Goal: Information Seeking & Learning: Understand process/instructions

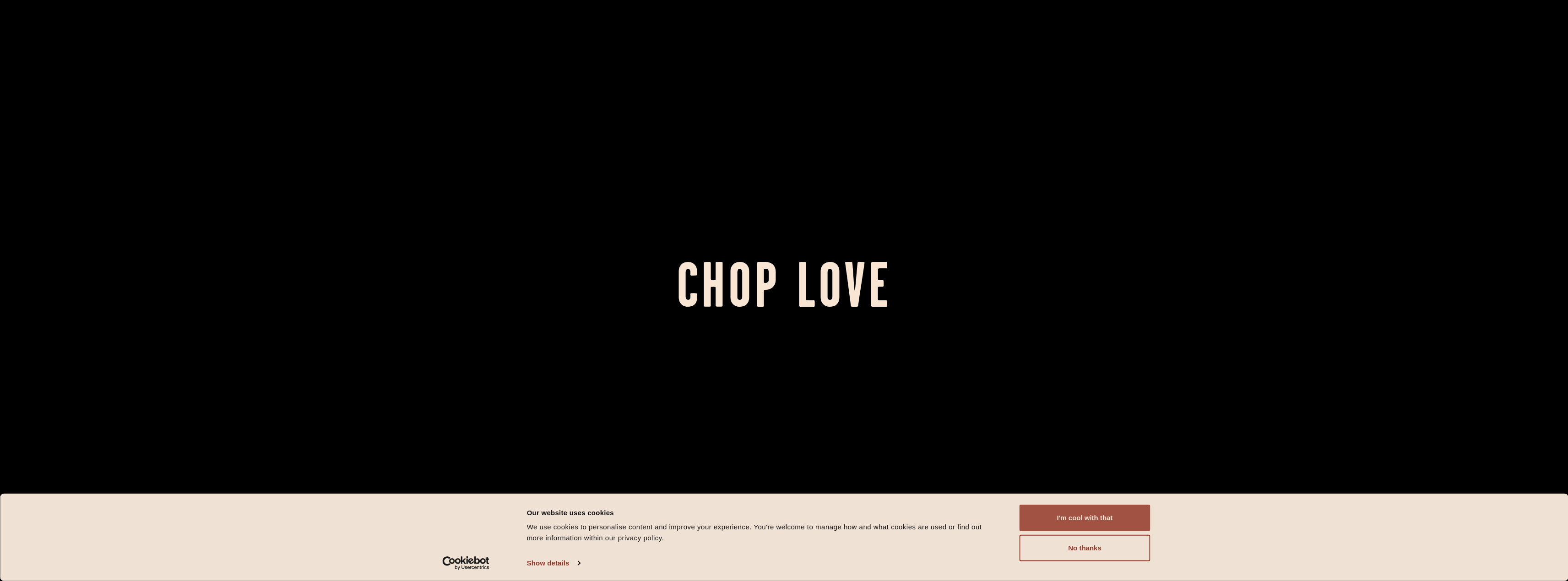
click at [1075, 514] on button "I'm cool with that" at bounding box center [1085, 518] width 131 height 26
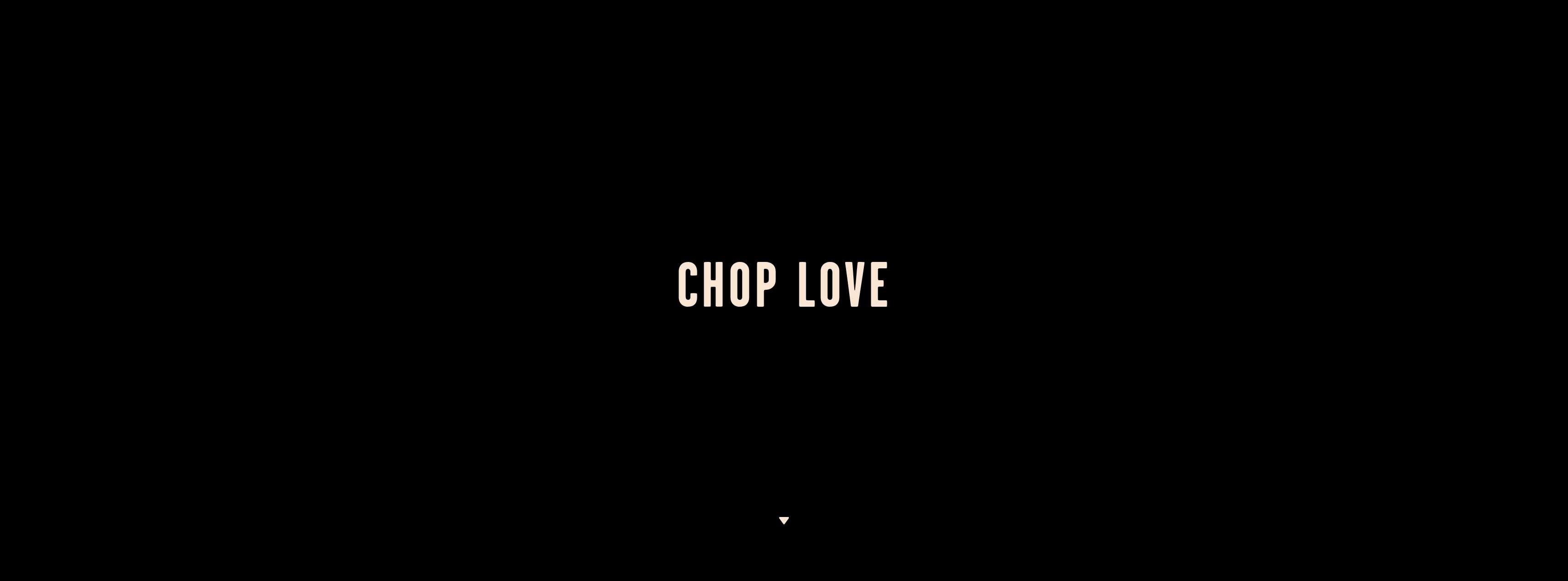
click at [787, 525] on div at bounding box center [784, 549] width 11 height 64
click at [785, 524] on img at bounding box center [784, 521] width 11 height 8
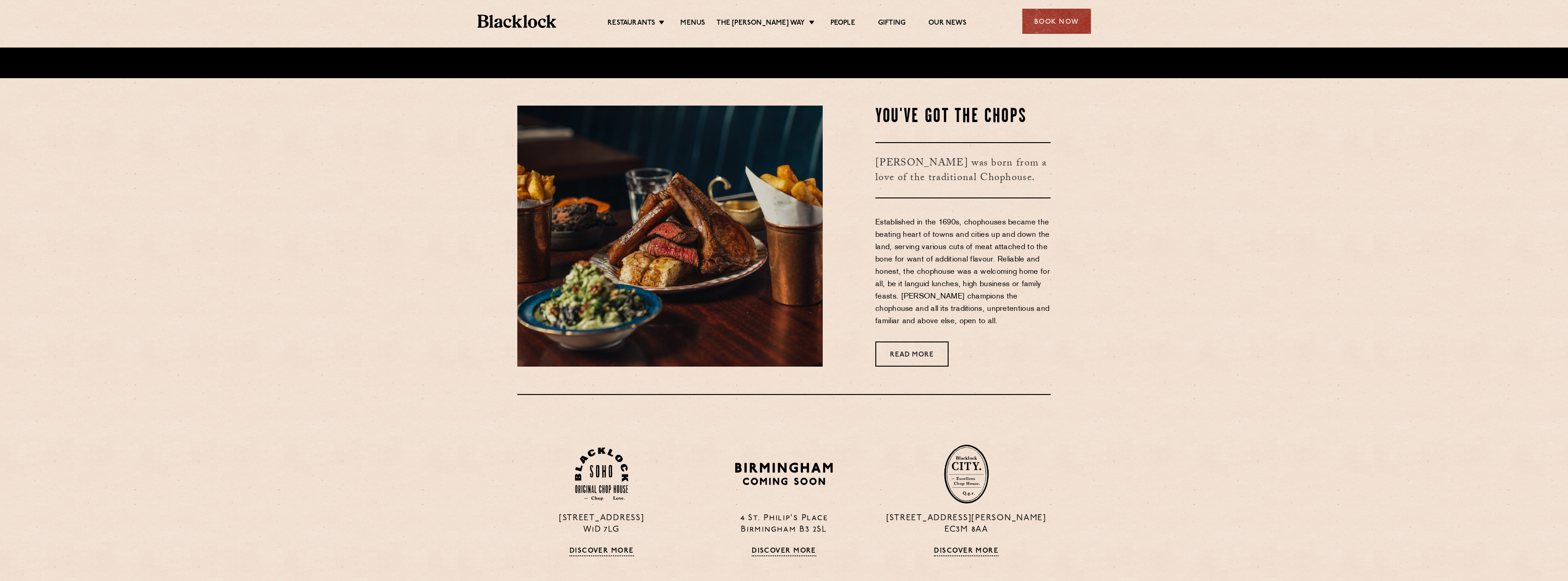
scroll to position [506, 0]
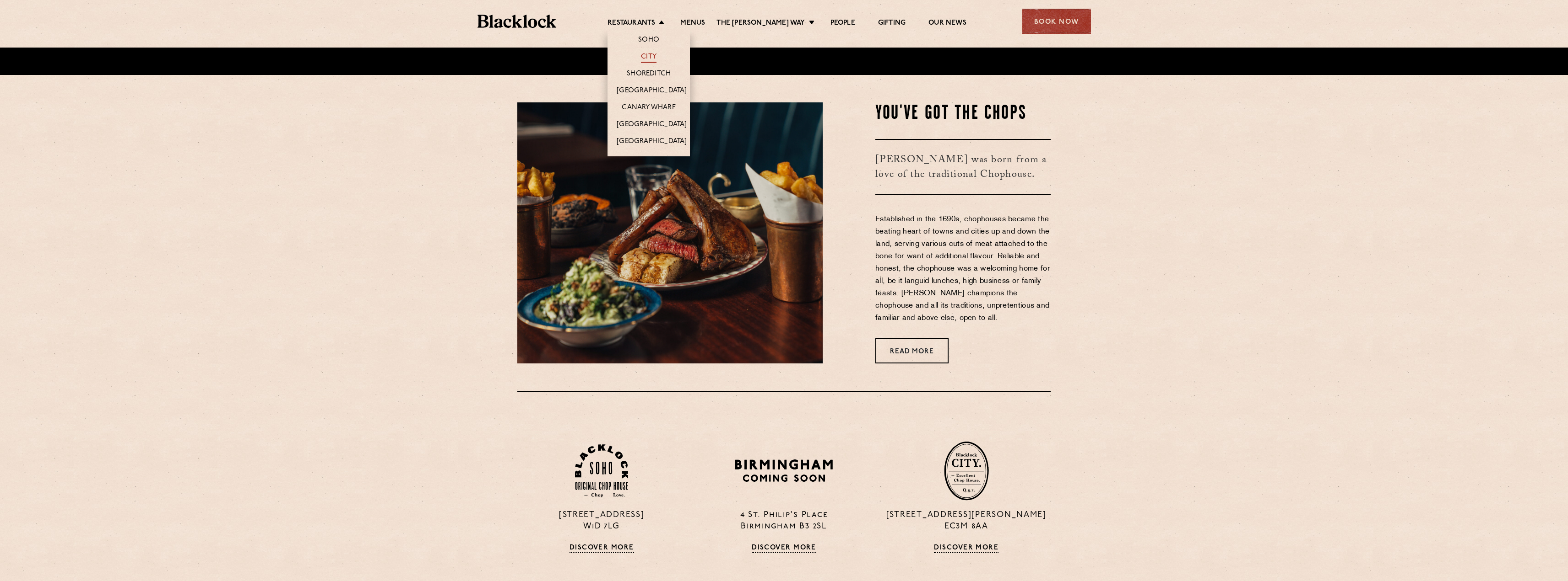
click at [656, 57] on link "City" at bounding box center [648, 57] width 16 height 10
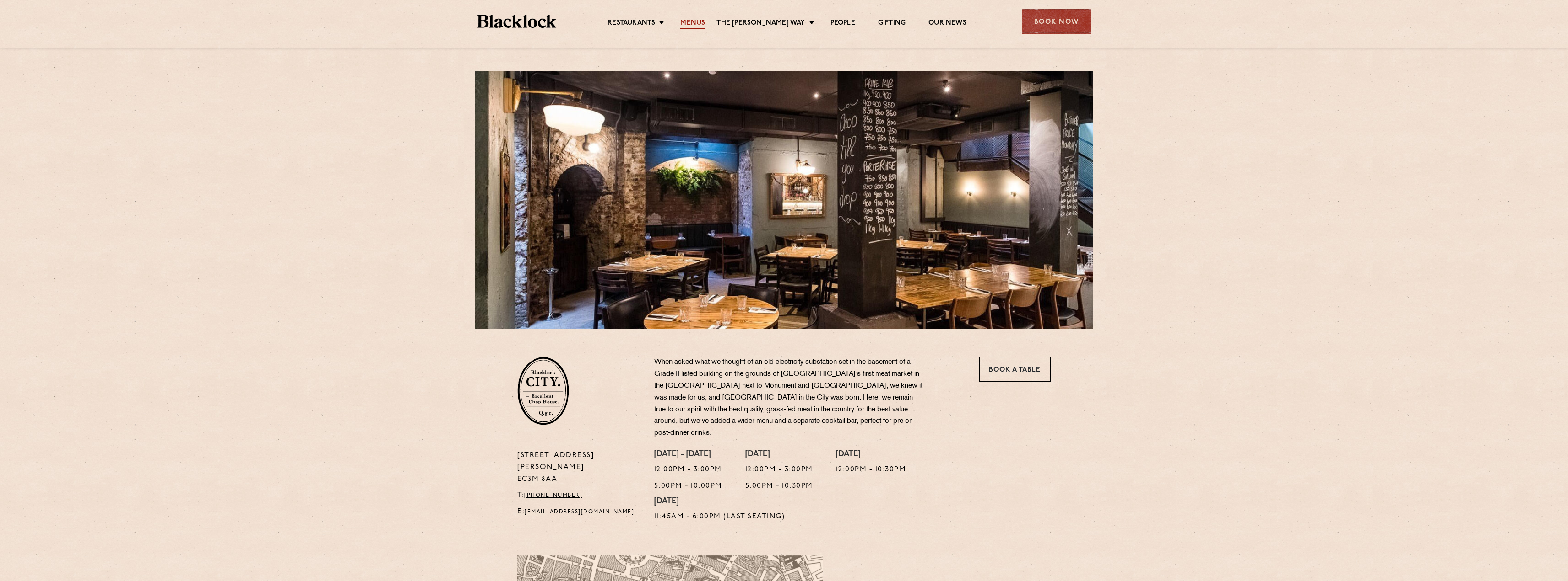
click at [697, 19] on link "Menus" at bounding box center [692, 23] width 25 height 10
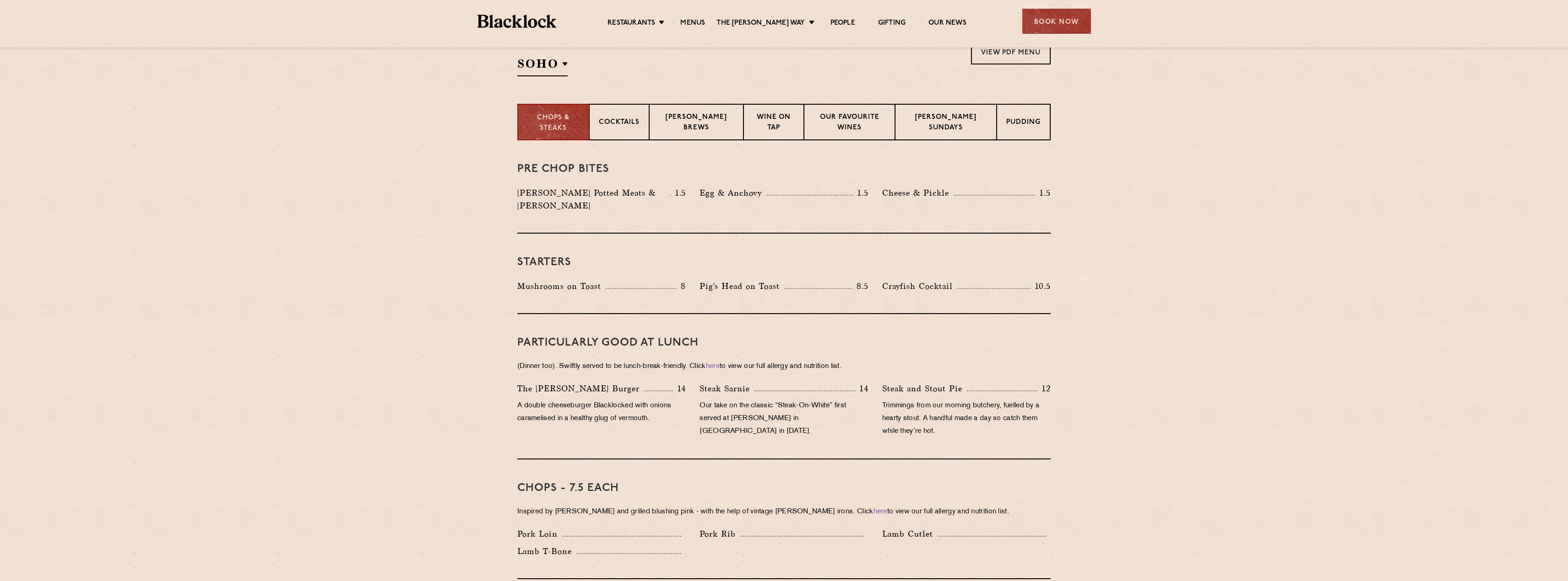
scroll to position [320, 0]
click at [1027, 56] on link "View PDF Menu" at bounding box center [1010, 51] width 79 height 25
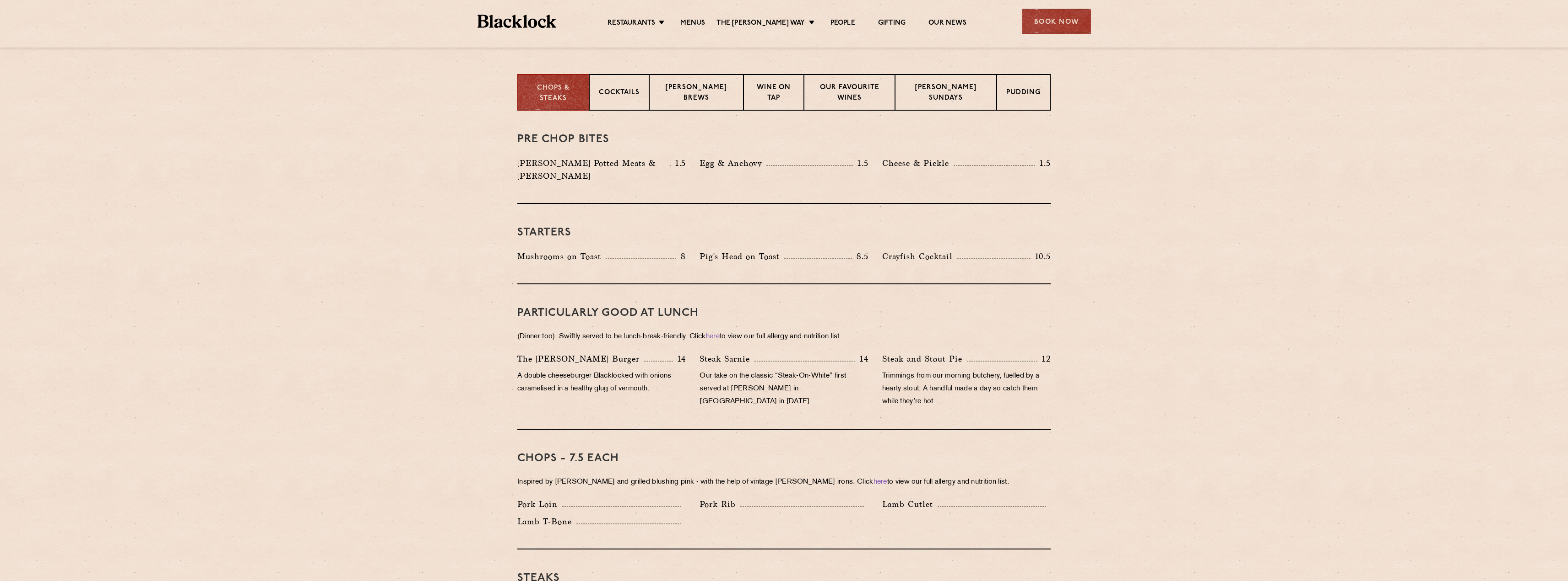
scroll to position [345, 0]
